Goal: Complete application form: Complete application form

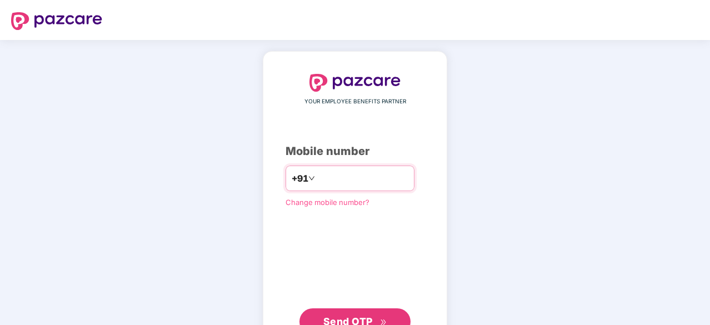
type input "**********"
click at [359, 316] on span "Send OTP" at bounding box center [347, 322] width 49 height 12
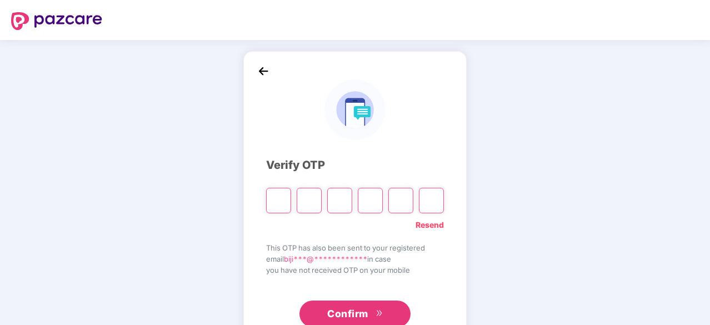
type input "*"
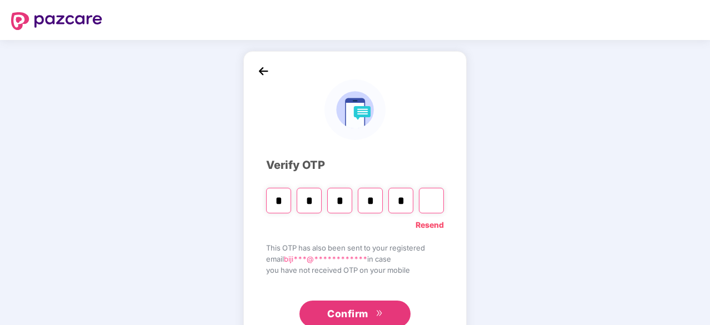
type input "*"
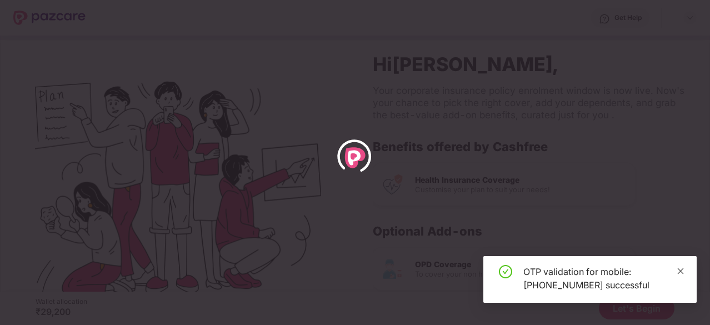
click at [684, 273] on icon "close" at bounding box center [681, 271] width 8 height 8
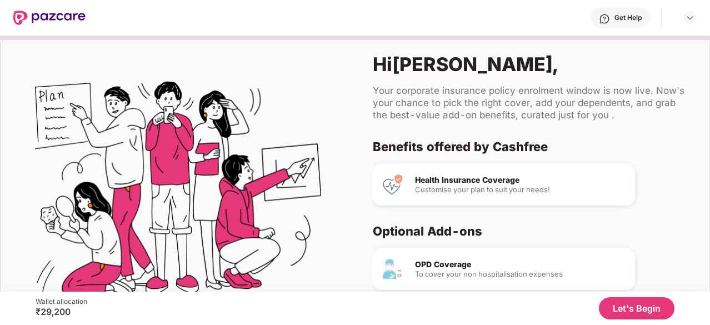
scroll to position [104, 0]
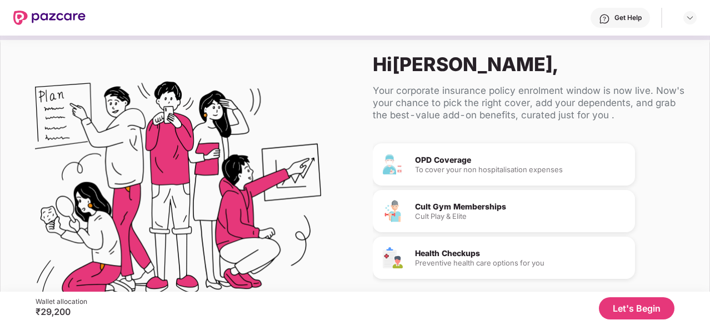
click at [635, 305] on button "Let's Begin" at bounding box center [637, 308] width 76 height 22
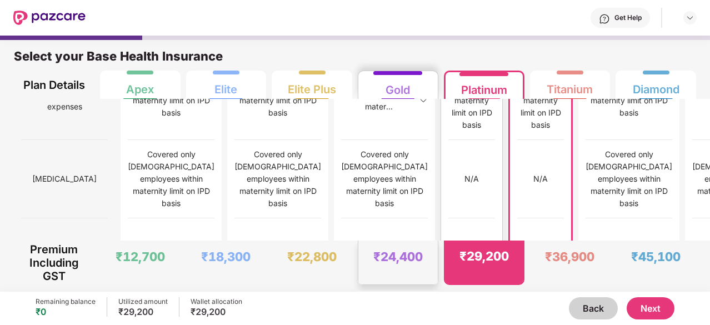
scroll to position [1134, 0]
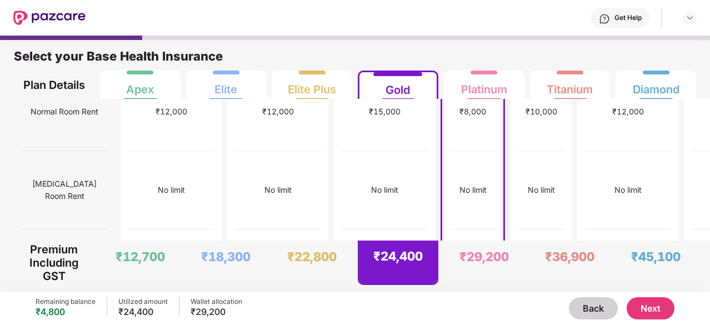
scroll to position [261, 0]
click at [529, 185] on div "No limit" at bounding box center [542, 191] width 27 height 12
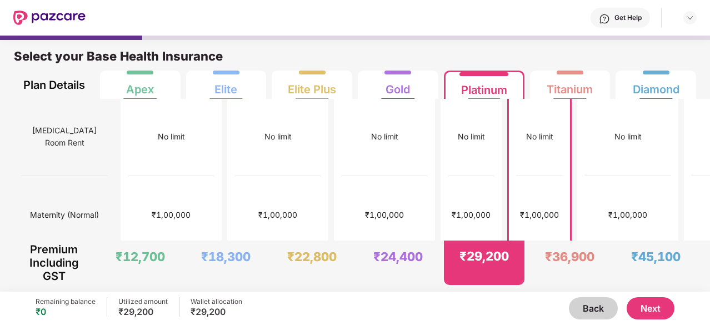
scroll to position [315, 0]
click at [652, 305] on button "Next" at bounding box center [651, 308] width 48 height 22
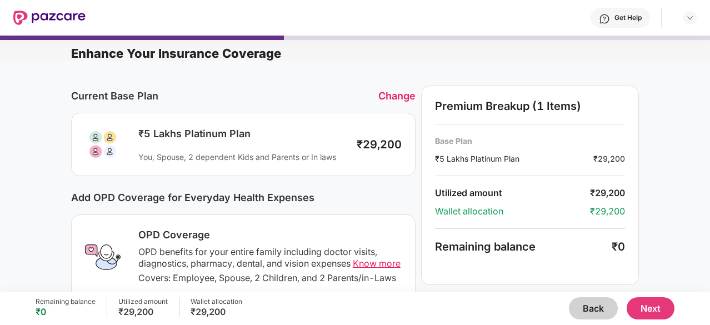
click at [572, 307] on button "Back" at bounding box center [593, 308] width 49 height 22
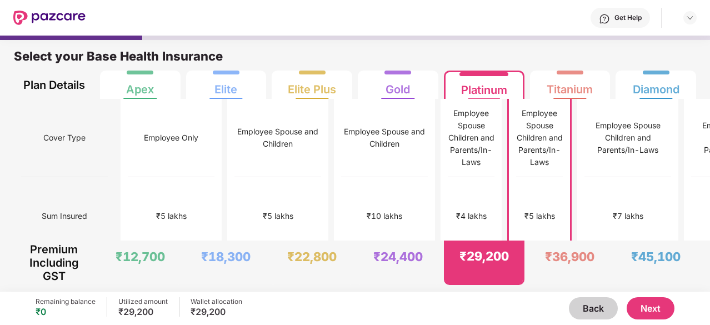
click at [640, 298] on button "Next" at bounding box center [651, 308] width 48 height 22
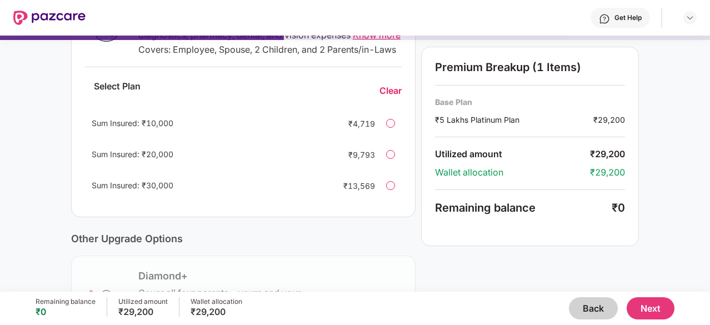
scroll to position [229, 0]
click at [393, 127] on div at bounding box center [390, 122] width 9 height 9
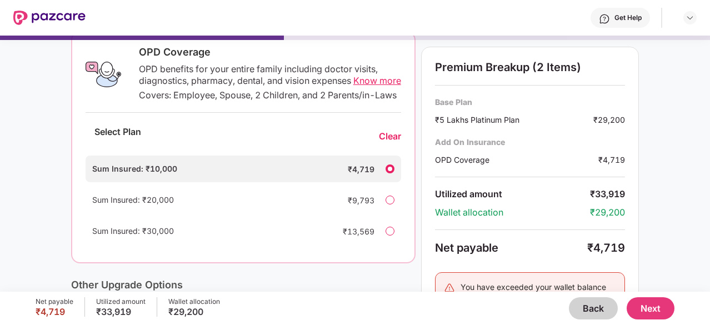
scroll to position [183, 0]
drag, startPoint x: 591, startPoint y: 247, endPoint x: 629, endPoint y: 240, distance: 37.9
click at [629, 240] on div "Premium Breakup (2 Items) Base Plan ₹5 Lakhs Platinum Plan ₹29,200 Add On Insur…" at bounding box center [530, 198] width 218 height 303
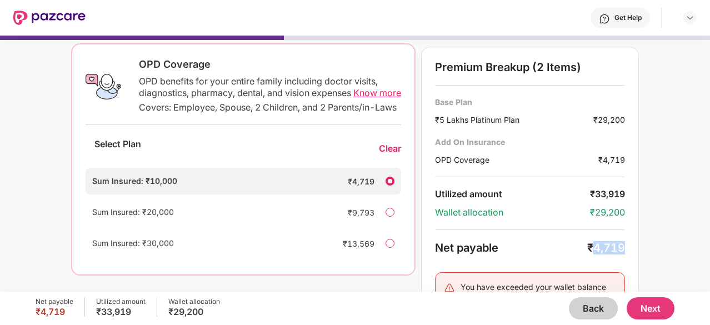
scroll to position [404, 0]
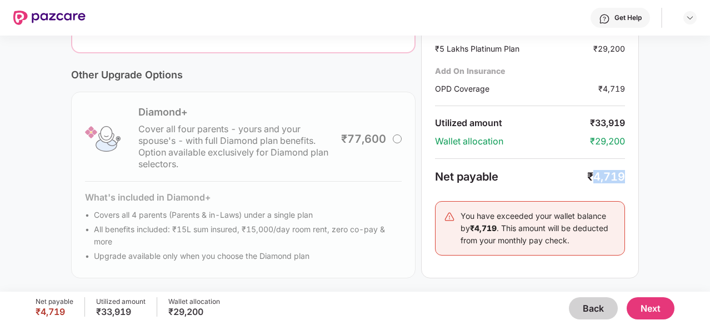
click at [639, 302] on button "Next" at bounding box center [651, 308] width 48 height 22
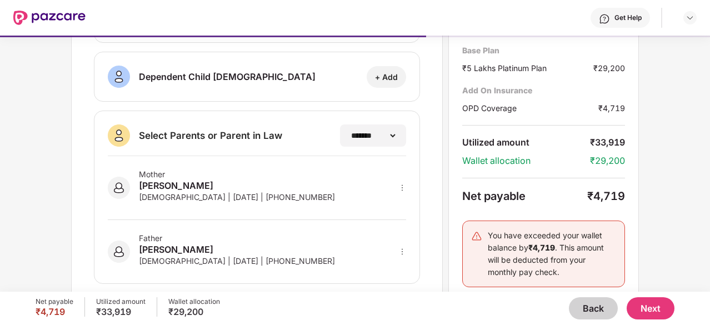
scroll to position [248, 0]
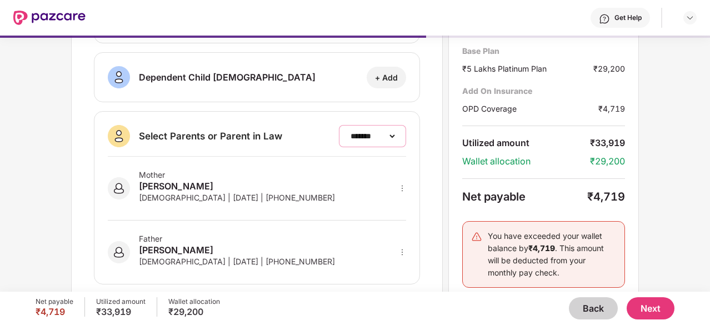
click at [387, 132] on select "**********" at bounding box center [372, 136] width 48 height 9
click at [348, 141] on select "**********" at bounding box center [372, 136] width 48 height 9
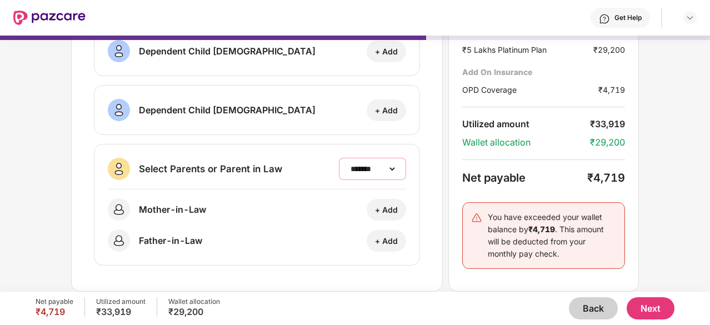
scroll to position [212, 0]
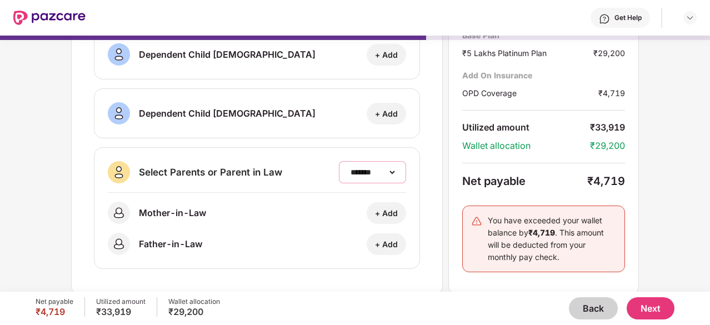
click at [393, 168] on select "**********" at bounding box center [372, 172] width 48 height 9
select select "*******"
click at [348, 168] on select "**********" at bounding box center [372, 172] width 48 height 9
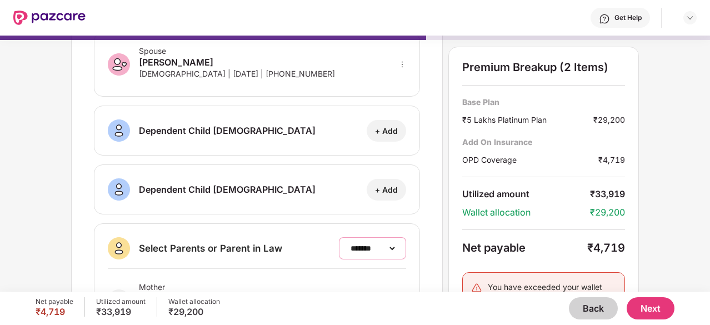
scroll to position [263, 0]
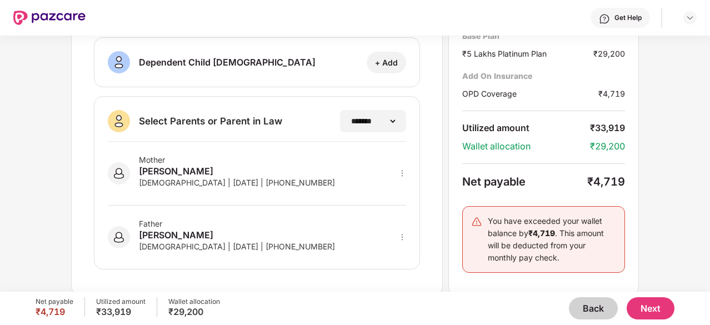
click at [662, 307] on button "Next" at bounding box center [651, 308] width 48 height 22
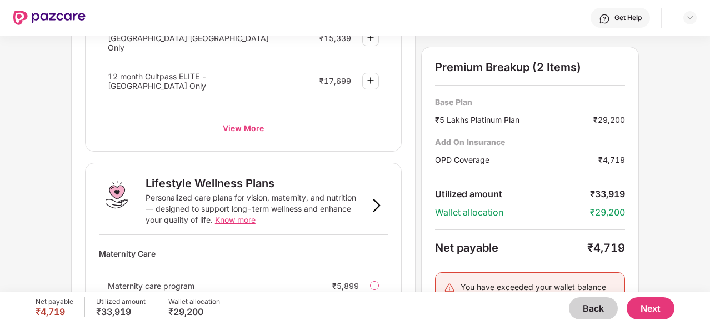
scroll to position [767, 0]
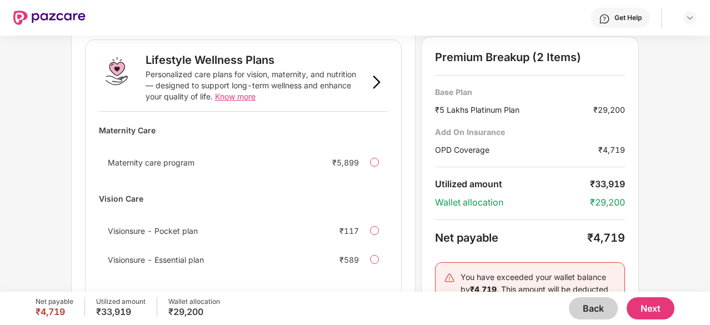
click at [647, 307] on button "Next" at bounding box center [651, 308] width 48 height 22
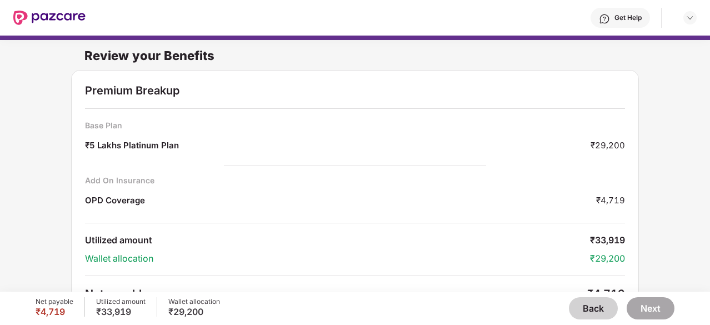
scroll to position [72, 0]
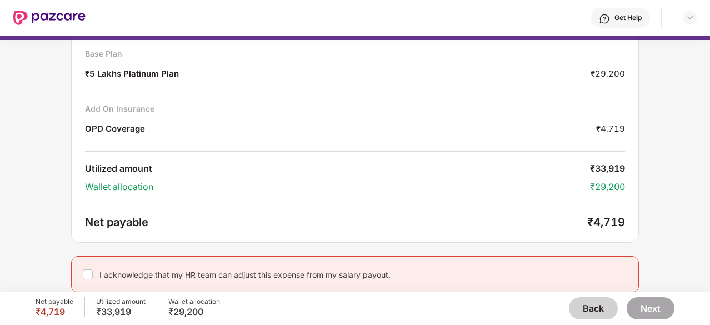
click at [91, 275] on div "I acknowledge that my HR team can adjust this expense from my salary payout." at bounding box center [355, 274] width 568 height 37
click at [662, 309] on button "Next" at bounding box center [651, 308] width 48 height 22
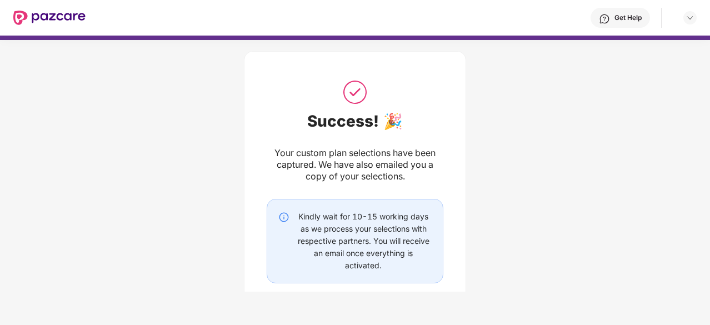
click at [487, 175] on div "Success! 🎉 Your custom plan selections have been captured. We have also emailed…" at bounding box center [355, 200] width 710 height 333
